Goal: Information Seeking & Learning: Learn about a topic

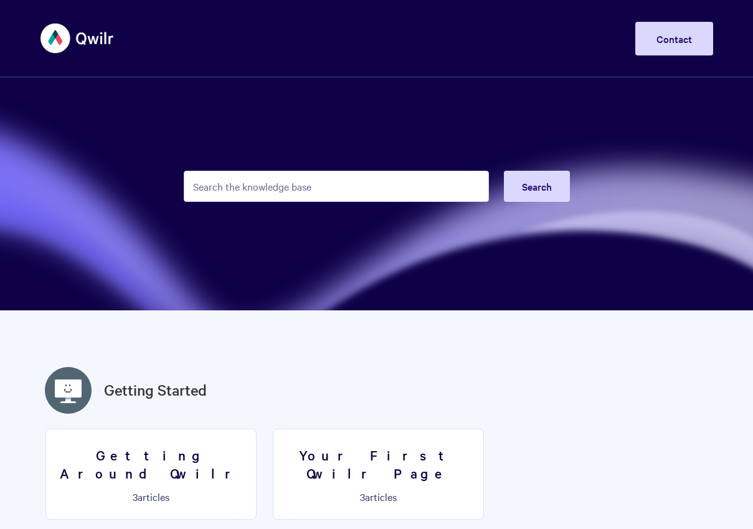
click at [287, 194] on input "Search the knowledge base" at bounding box center [336, 186] width 305 height 31
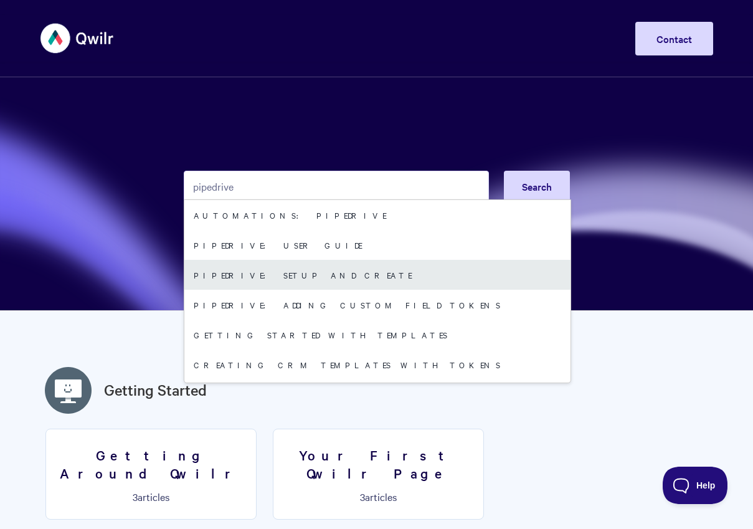
type input "pipedrive"
click at [293, 265] on link "Pipedrive: Setup and Create" at bounding box center [377, 275] width 386 height 30
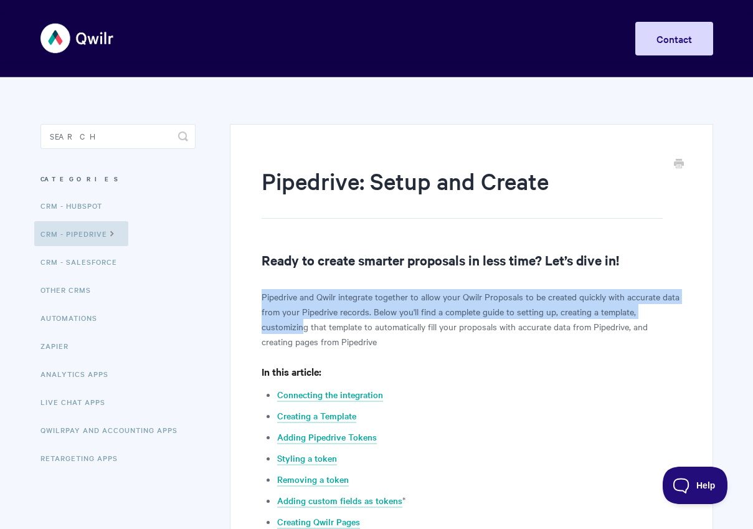
drag, startPoint x: 453, startPoint y: 303, endPoint x: 304, endPoint y: 327, distance: 150.8
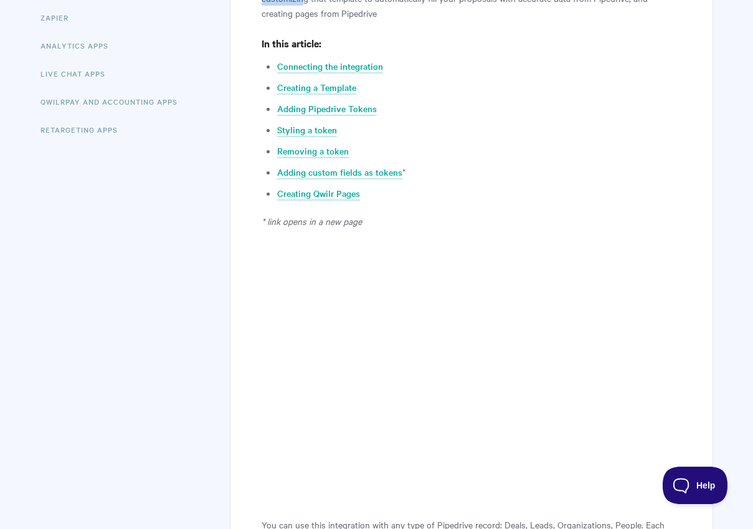
scroll to position [419, 0]
